Goal: Navigation & Orientation: Go to known website

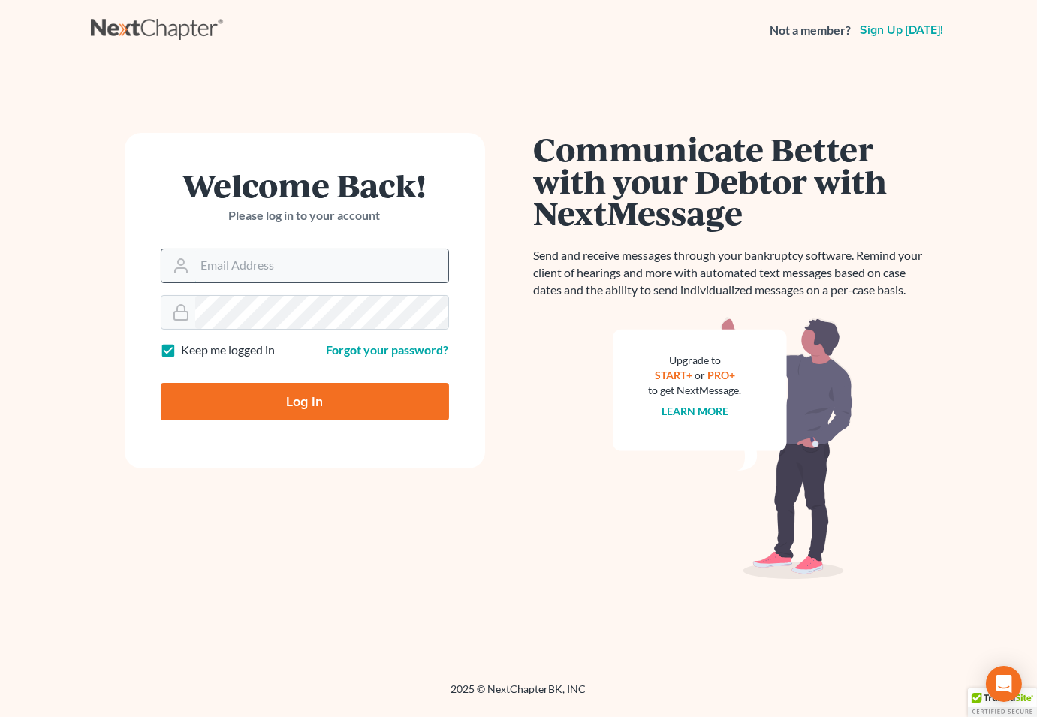
click at [229, 267] on input "Email Address" at bounding box center [321, 265] width 253 height 33
type input "[EMAIL_ADDRESS][DOMAIN_NAME]"
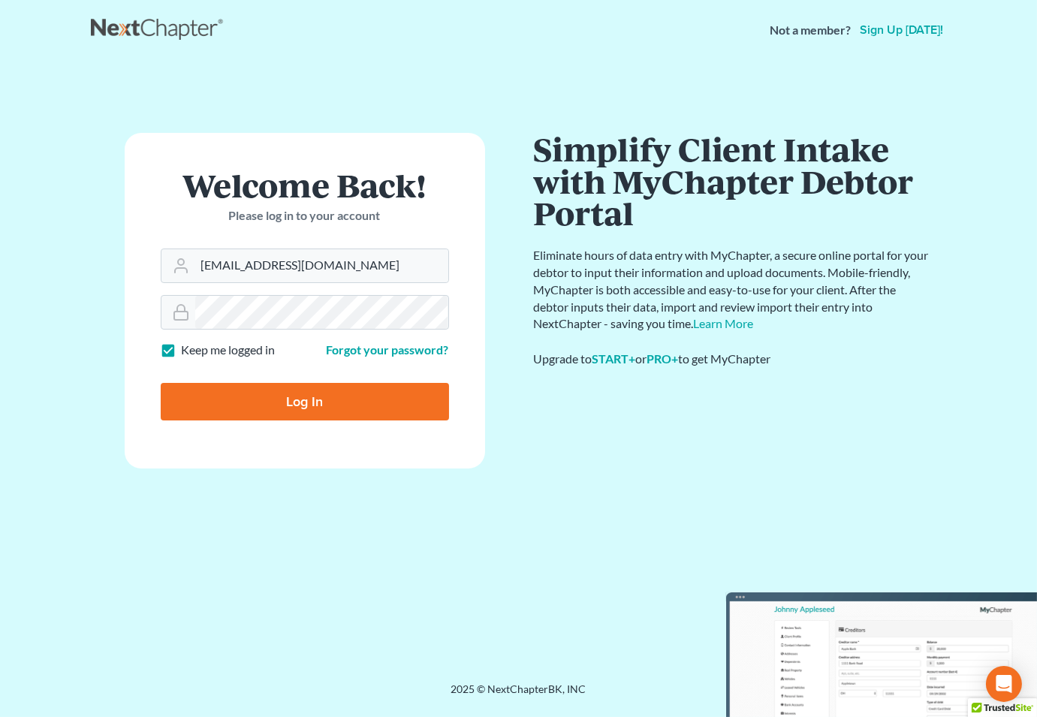
click at [297, 401] on input "Log In" at bounding box center [305, 402] width 288 height 38
type input "Thinking..."
